Goal: Use online tool/utility: Utilize a website feature to perform a specific function

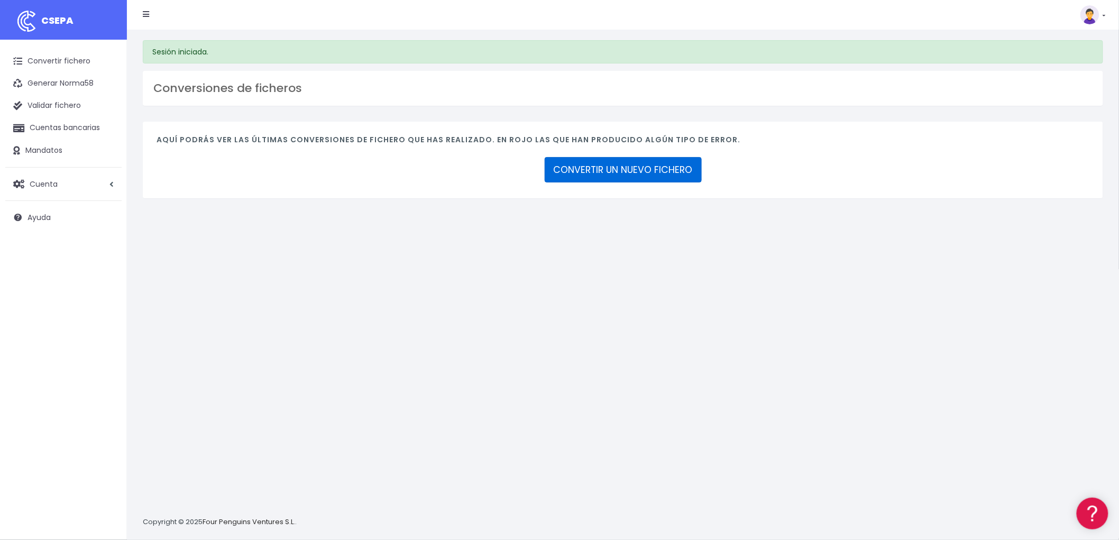
click at [630, 168] on link "CONVERTIR UN NUEVO FICHERO" at bounding box center [623, 169] width 157 height 25
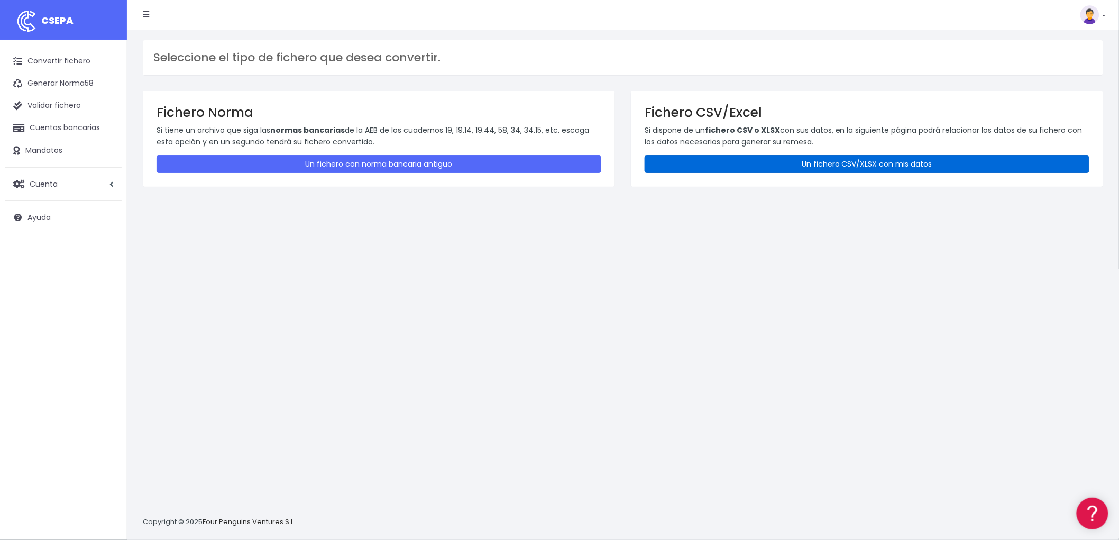
click at [822, 157] on link "Un fichero CSV/XLSX con mis datos" at bounding box center [867, 163] width 445 height 17
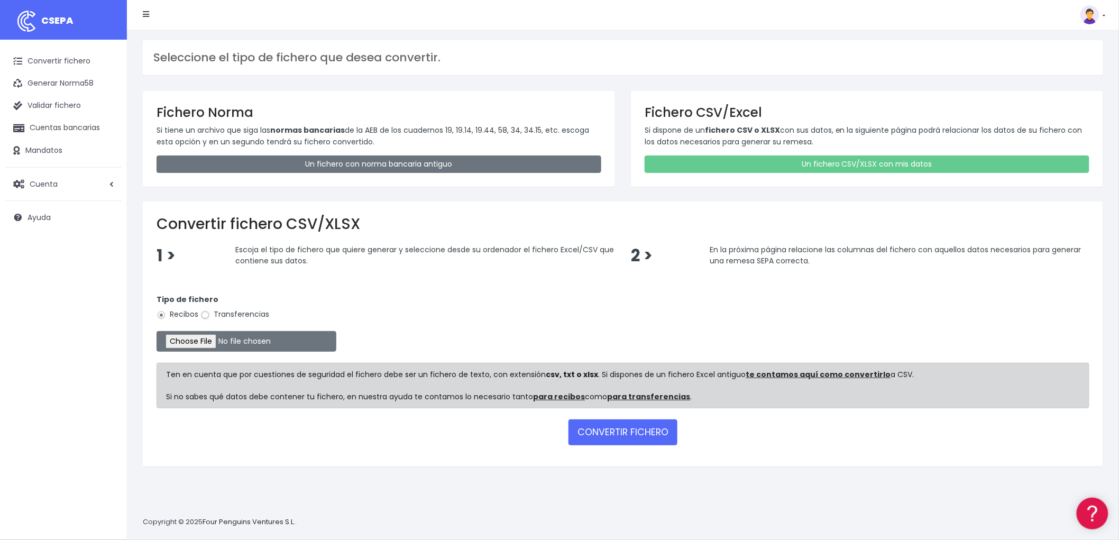
click at [205, 316] on input "Transferencias" at bounding box center [205, 315] width 10 height 10
radio input "true"
click at [209, 337] on input "file" at bounding box center [247, 341] width 180 height 21
type input "C:\fakepath\Remesa trf Bonos.csv"
click at [637, 435] on button "CONVERTIR FICHERO" at bounding box center [623, 431] width 109 height 25
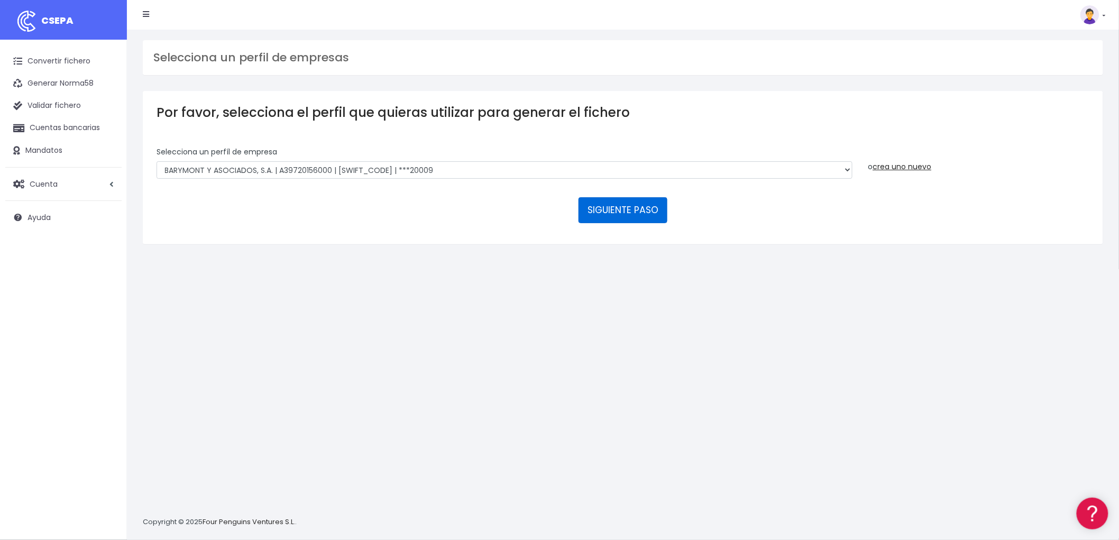
click at [632, 202] on button "SIGUIENTE PASO" at bounding box center [623, 209] width 89 height 25
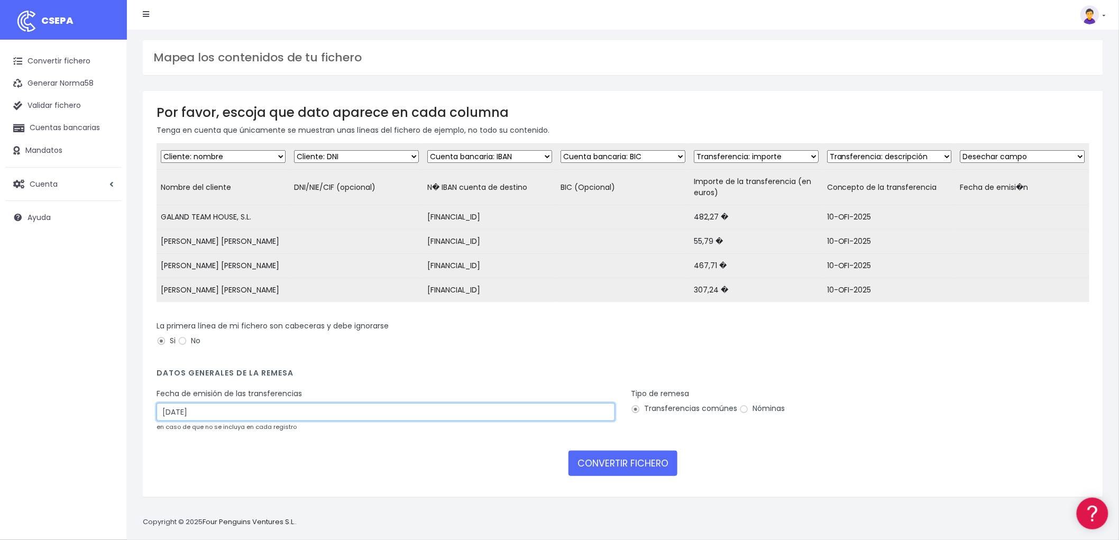
click at [225, 421] on input "10/10/2025" at bounding box center [386, 412] width 459 height 18
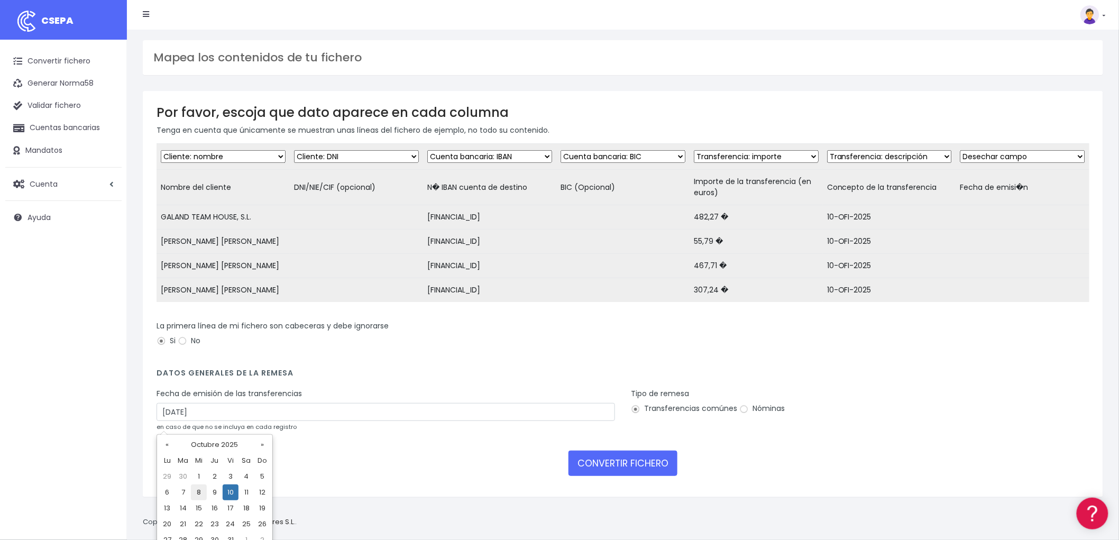
click at [200, 492] on td "8" at bounding box center [199, 492] width 16 height 16
type input "08/10/2025"
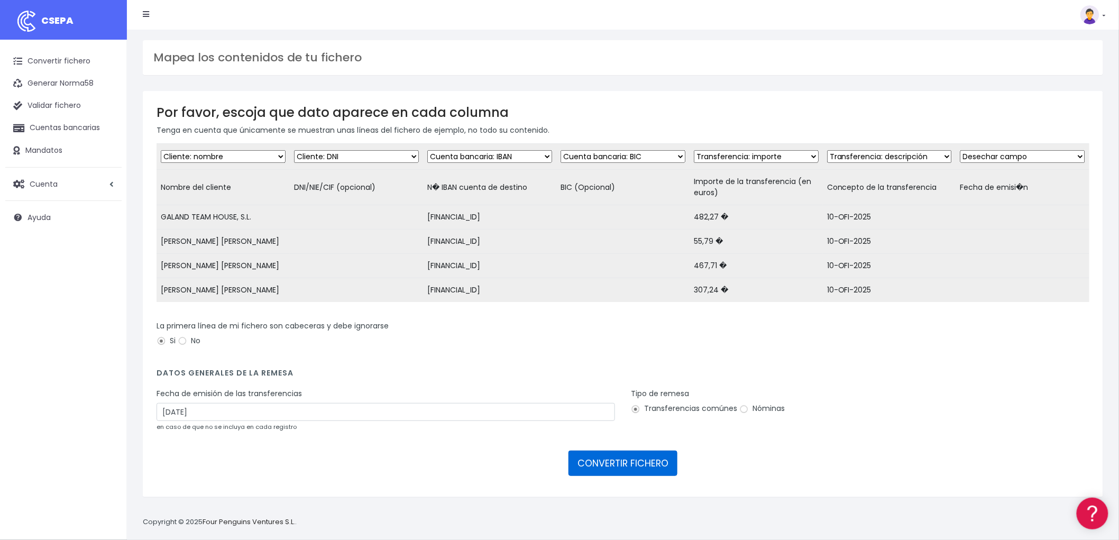
click at [630, 467] on button "CONVERTIR FICHERO" at bounding box center [623, 463] width 109 height 25
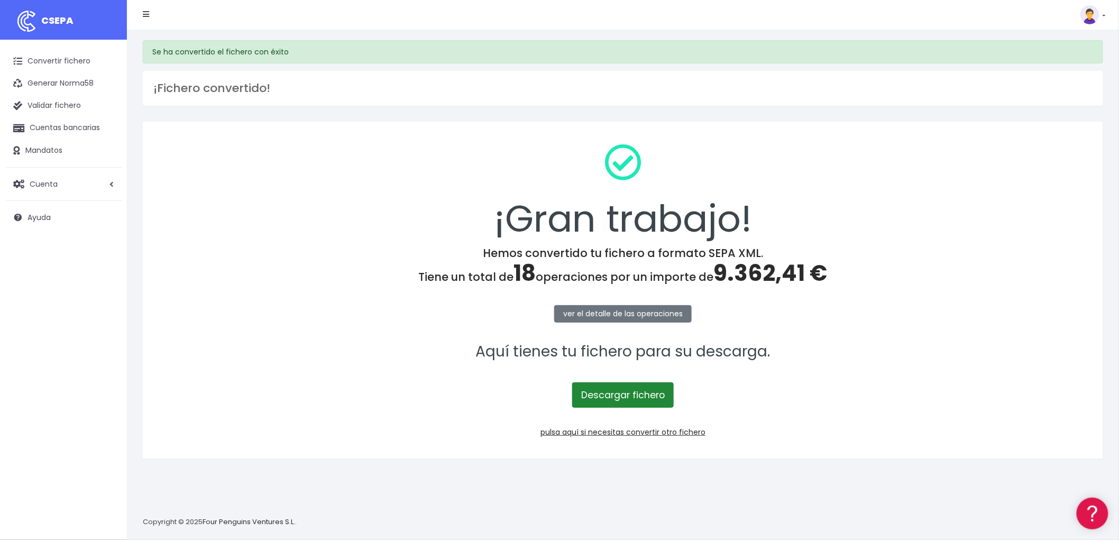
click at [634, 396] on link "Descargar fichero" at bounding box center [623, 394] width 102 height 25
